Goal: Information Seeking & Learning: Learn about a topic

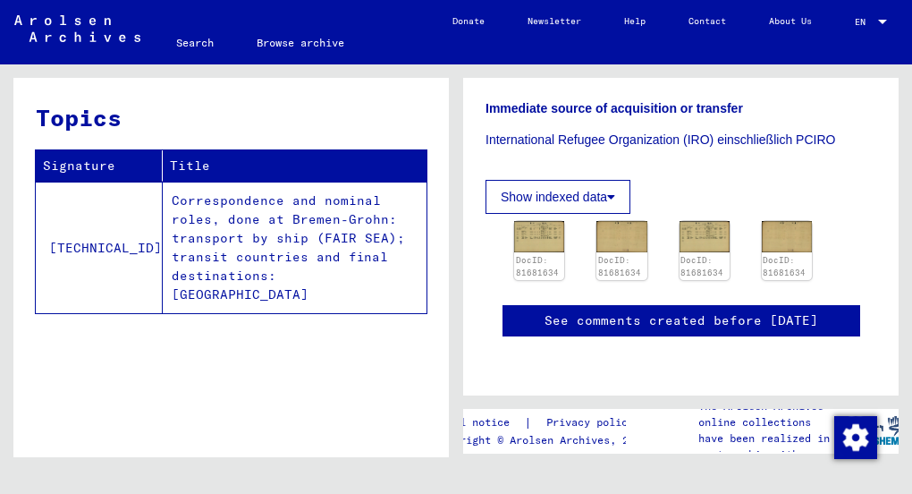
scroll to position [549, 0]
click at [538, 226] on img at bounding box center [539, 236] width 53 height 33
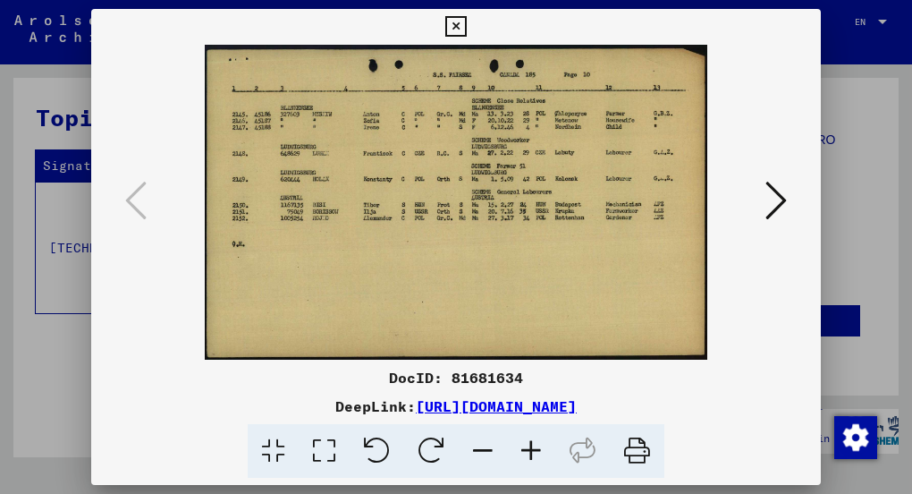
click at [495, 216] on img at bounding box center [456, 202] width 608 height 315
click at [319, 445] on icon at bounding box center [324, 451] width 51 height 55
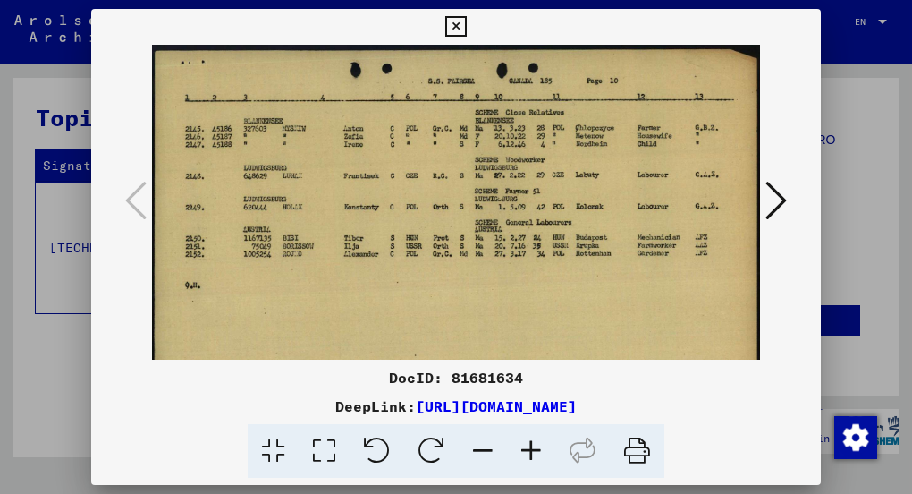
click at [319, 445] on icon at bounding box center [324, 451] width 51 height 55
click at [783, 197] on icon at bounding box center [776, 200] width 21 height 43
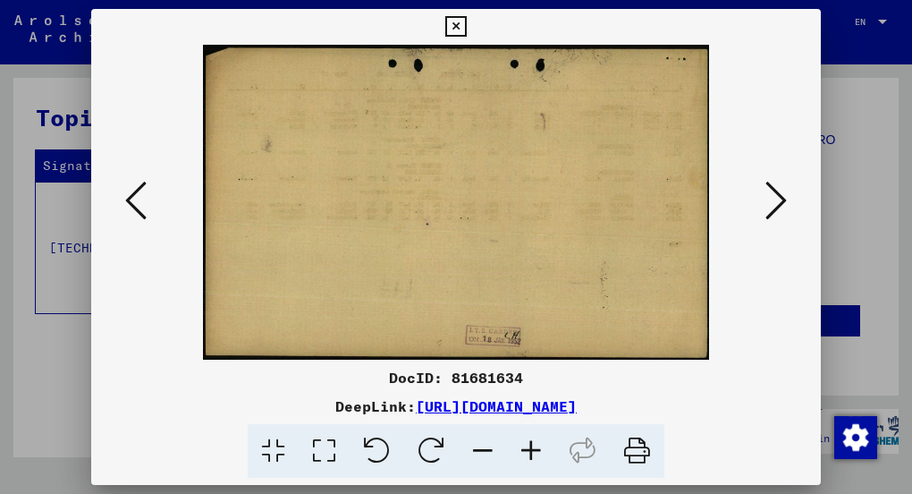
click at [783, 197] on icon at bounding box center [776, 200] width 21 height 43
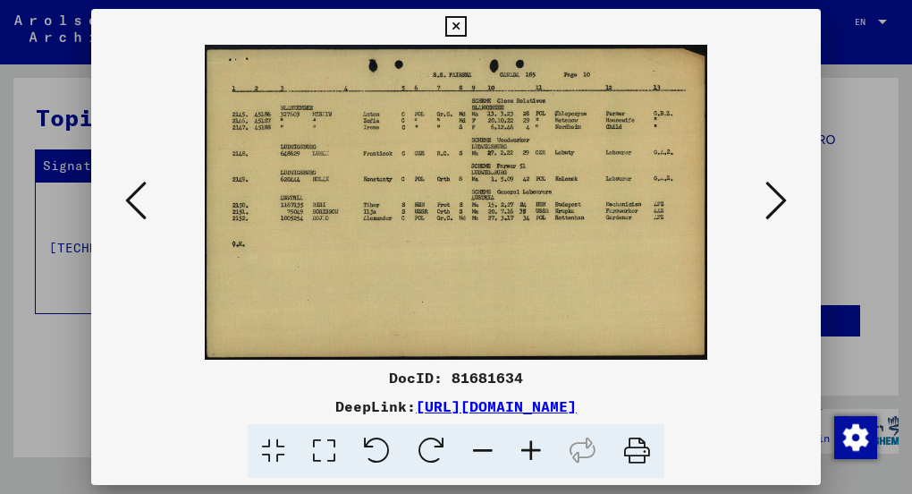
click at [783, 197] on icon at bounding box center [776, 200] width 21 height 43
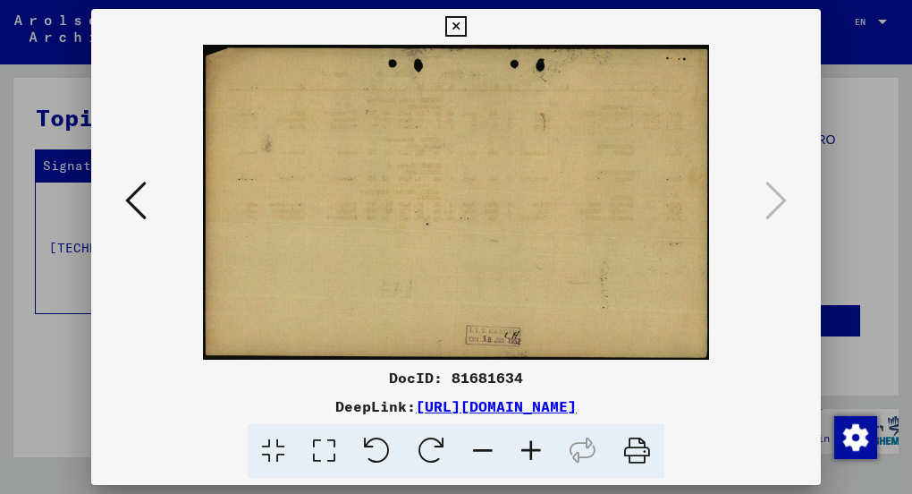
click at [133, 194] on icon at bounding box center [135, 200] width 21 height 43
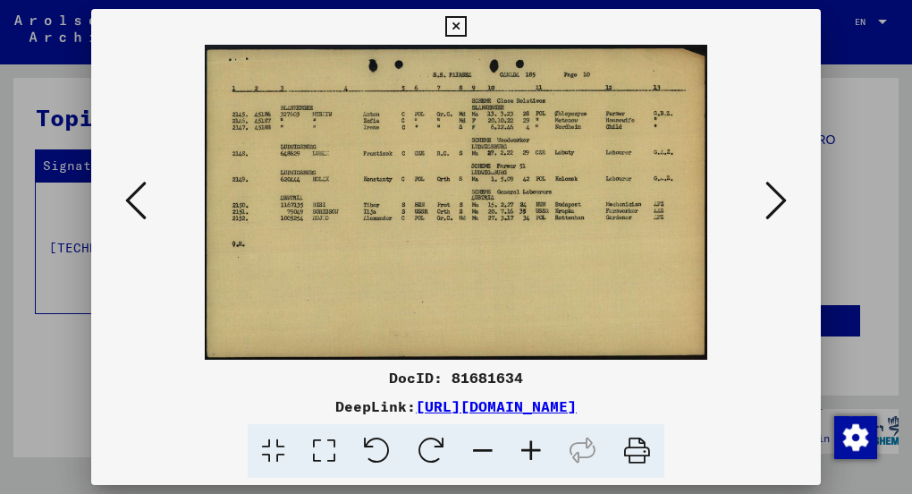
click at [133, 194] on icon at bounding box center [135, 200] width 21 height 43
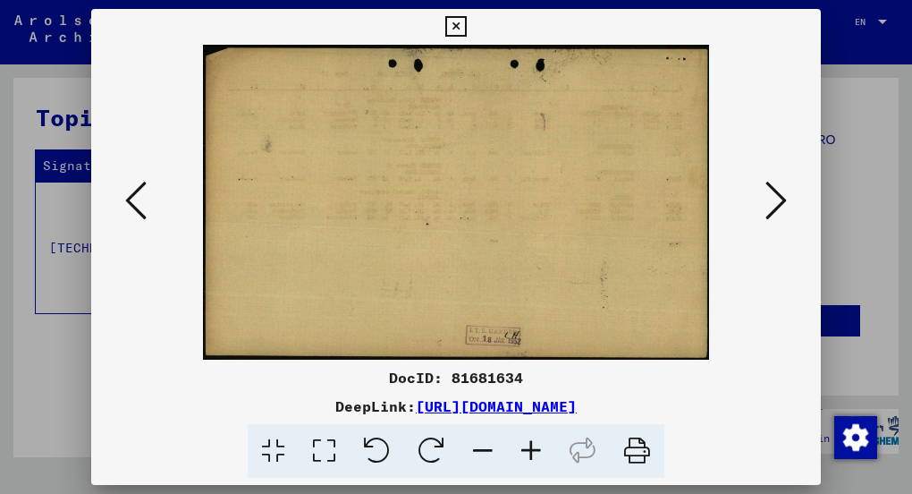
click at [133, 194] on icon at bounding box center [135, 200] width 21 height 43
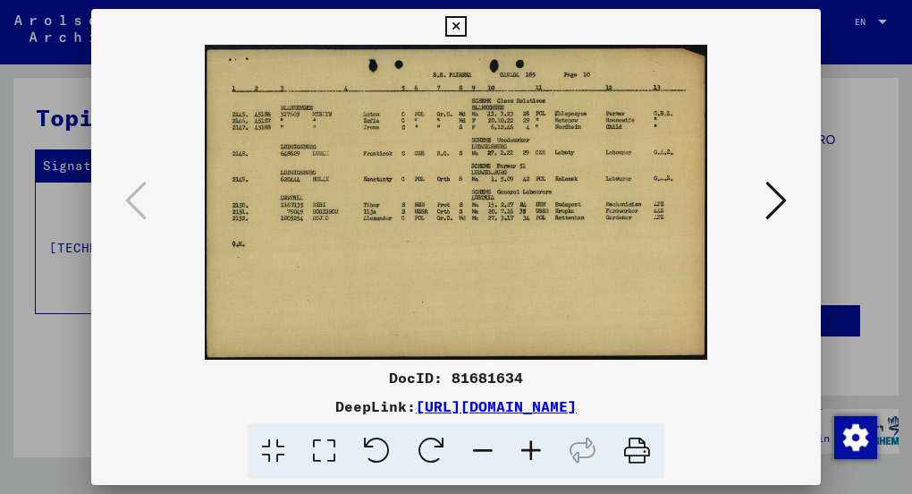
click at [458, 25] on icon at bounding box center [455, 26] width 21 height 21
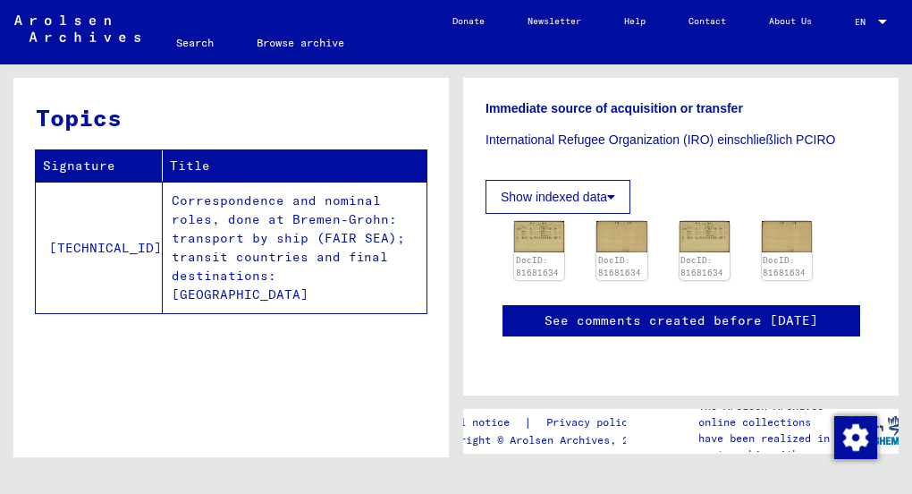
scroll to position [955, 0]
